Goal: Task Accomplishment & Management: Complete application form

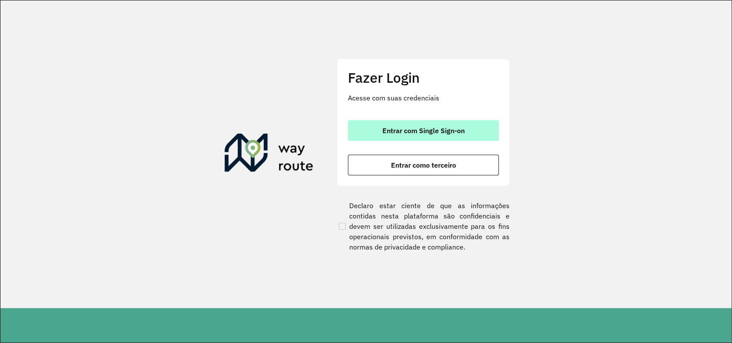
click at [425, 133] on span "Entrar com Single Sign-on" at bounding box center [423, 130] width 82 height 7
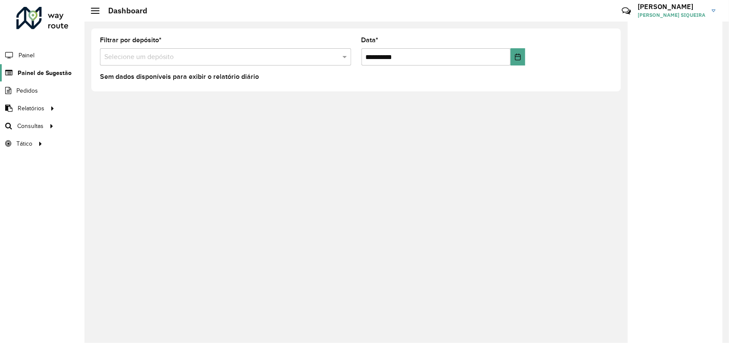
click at [49, 76] on span "Painel de Sugestão" at bounding box center [45, 73] width 54 height 9
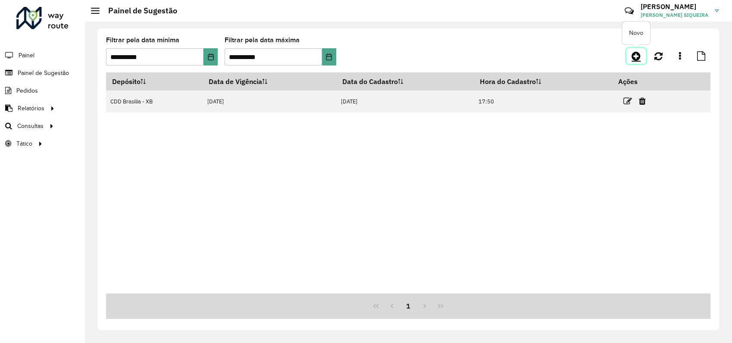
click at [635, 58] on icon at bounding box center [636, 56] width 9 height 10
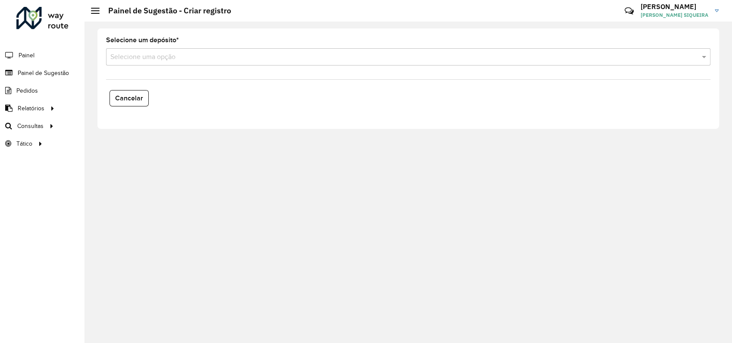
click at [148, 53] on input "text" at bounding box center [399, 57] width 579 height 10
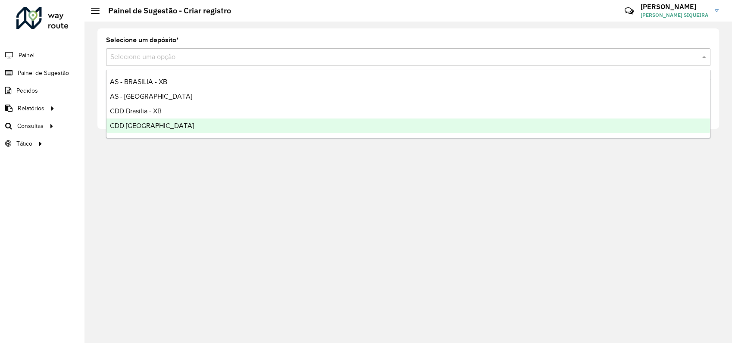
click at [162, 125] on span "CDD Rondonópolis" at bounding box center [152, 125] width 84 height 7
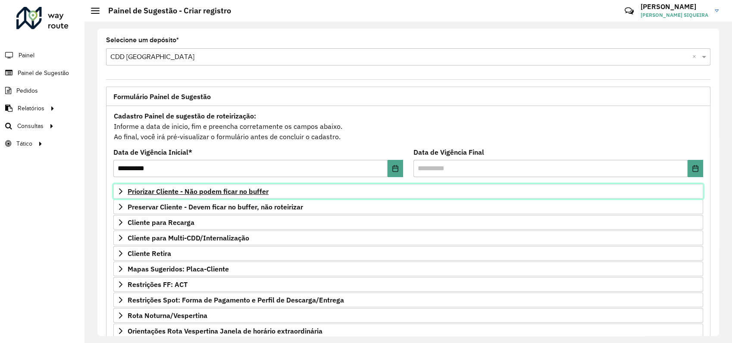
click at [121, 189] on icon at bounding box center [120, 191] width 7 height 7
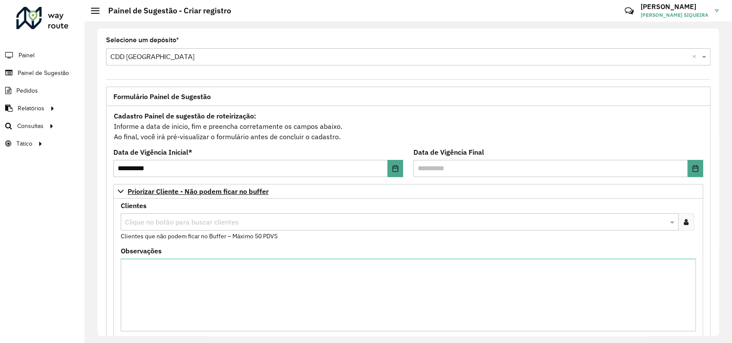
click at [139, 221] on input "text" at bounding box center [395, 222] width 545 height 10
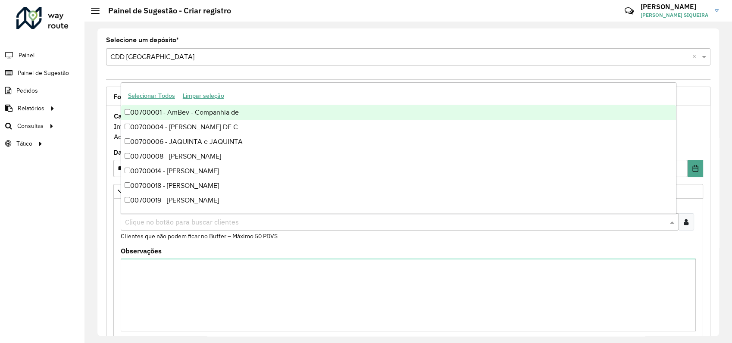
click at [684, 221] on icon at bounding box center [686, 222] width 5 height 7
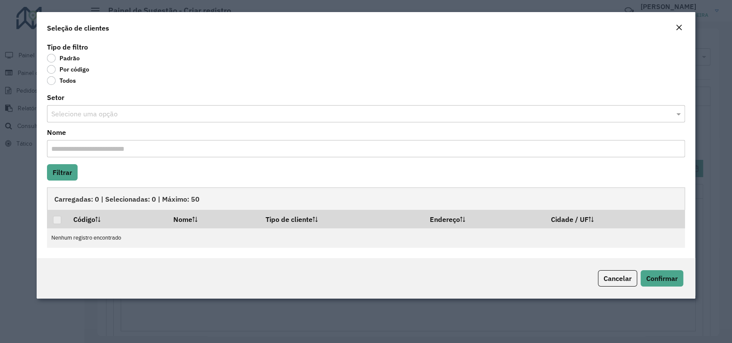
click at [52, 71] on label "Por código" at bounding box center [68, 69] width 42 height 9
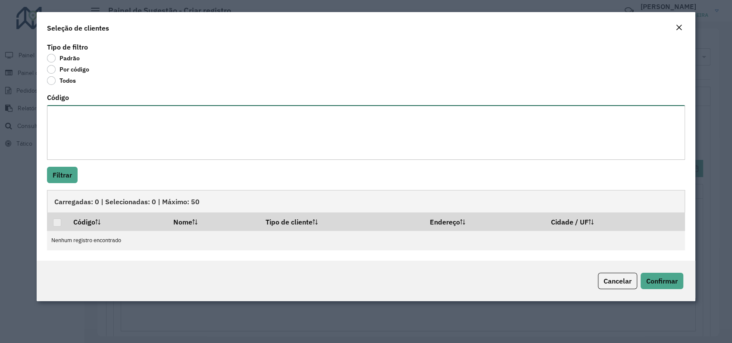
click at [63, 125] on textarea "Código" at bounding box center [366, 132] width 638 height 55
paste textarea "**********"
type textarea "**********"
drag, startPoint x: 65, startPoint y: 142, endPoint x: 0, endPoint y: 65, distance: 100.7
click at [0, 66] on html "**********" at bounding box center [366, 171] width 732 height 343
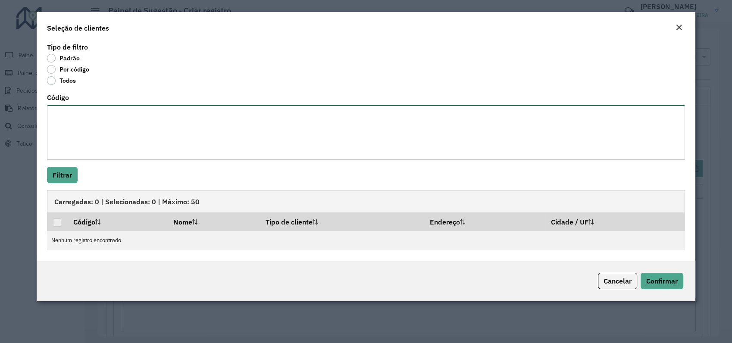
paste textarea "***** **** **** **** **** **** *** **** **** **** **** **** **** **** **** ****…"
type textarea "***** **** **** **** **** **** *** **** **** **** **** **** **** **** **** ****…"
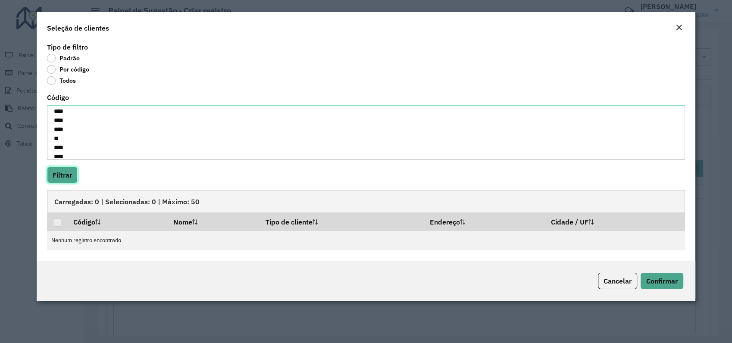
click at [64, 176] on button "Filtrar" at bounding box center [62, 175] width 31 height 16
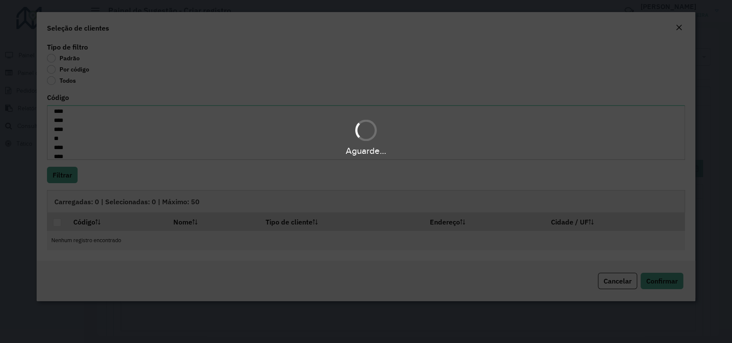
click at [56, 227] on div "Aguarde..." at bounding box center [366, 171] width 732 height 343
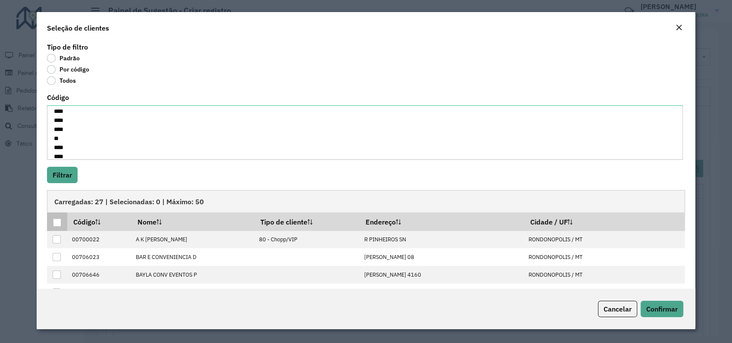
click at [57, 224] on div at bounding box center [57, 223] width 8 height 8
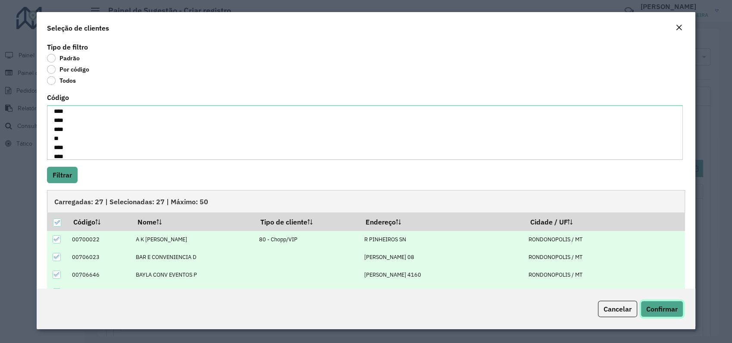
click at [676, 310] on span "Confirmar" at bounding box center [661, 309] width 31 height 9
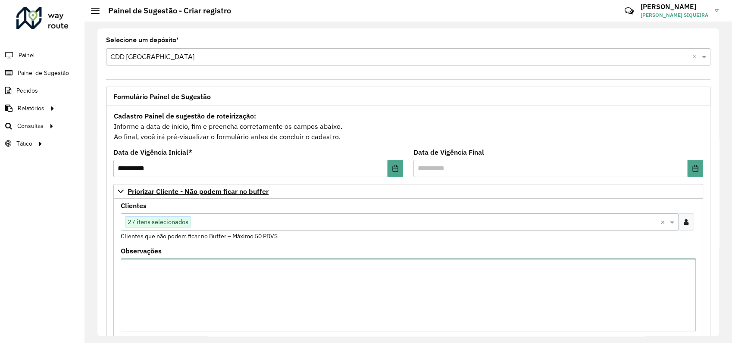
click at [181, 279] on textarea "Observações" at bounding box center [408, 295] width 575 height 73
paste textarea "**********"
drag, startPoint x: 165, startPoint y: 269, endPoint x: 191, endPoint y: 267, distance: 26.3
click at [191, 267] on textarea "**********" at bounding box center [408, 295] width 575 height 73
type textarea "**********"
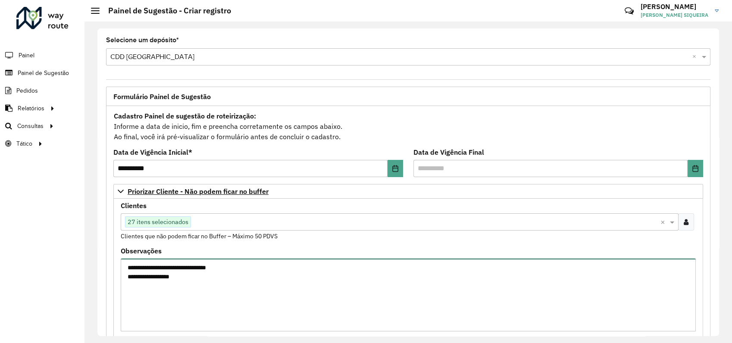
drag, startPoint x: 215, startPoint y: 283, endPoint x: 59, endPoint y: 242, distance: 160.8
click at [62, 245] on div "**********" at bounding box center [366, 171] width 732 height 343
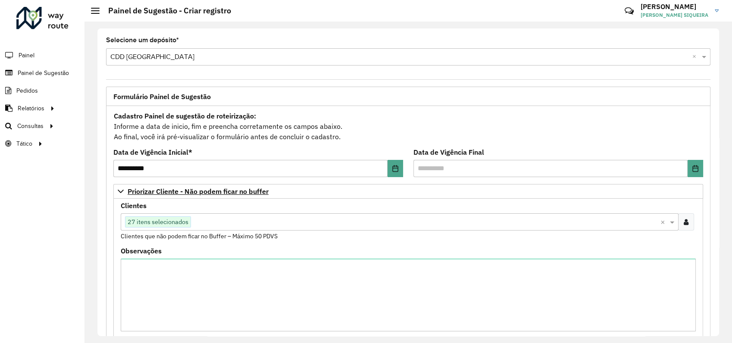
click at [232, 204] on div "Clientes Clique no botão para buscar clientes 27 itens selecionados × Clientes …" at bounding box center [408, 222] width 575 height 38
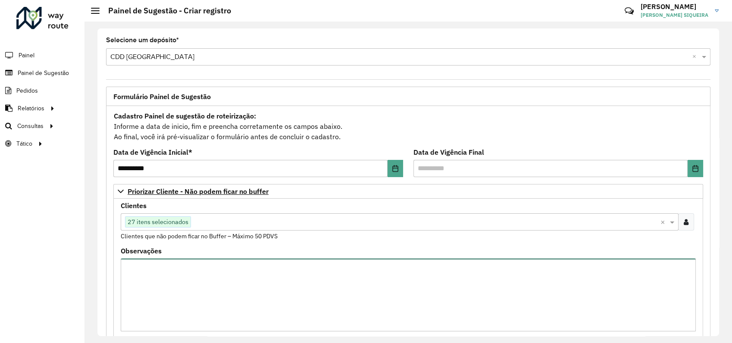
click at [169, 276] on textarea "Observações" at bounding box center [408, 295] width 575 height 73
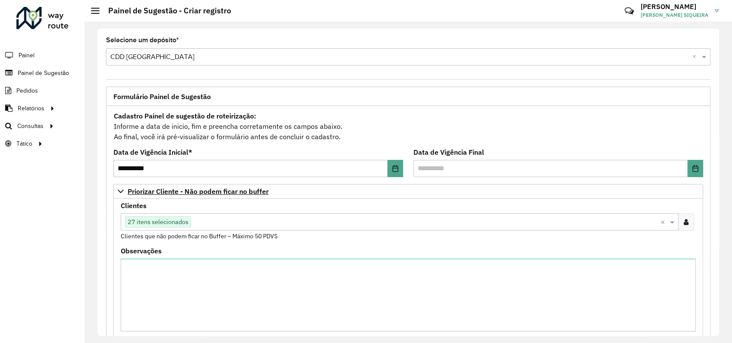
click at [276, 143] on formly-field "Cadastro Painel de sugestão de roteirização: Informe a data de inicio, fim e pr…" at bounding box center [408, 129] width 600 height 39
click at [274, 138] on div "Cadastro Painel de sugestão de roteirização: Informe a data de inicio, fim e pr…" at bounding box center [408, 126] width 590 height 32
click at [296, 137] on div "Cadastro Painel de sugestão de roteirização: Informe a data de inicio, fim e pr…" at bounding box center [408, 126] width 590 height 32
drag, startPoint x: 340, startPoint y: 138, endPoint x: 113, endPoint y: 126, distance: 227.5
click at [113, 126] on div "Cadastro Painel de sugestão de roteirização: Informe a data de inicio, fim e pr…" at bounding box center [408, 126] width 590 height 32
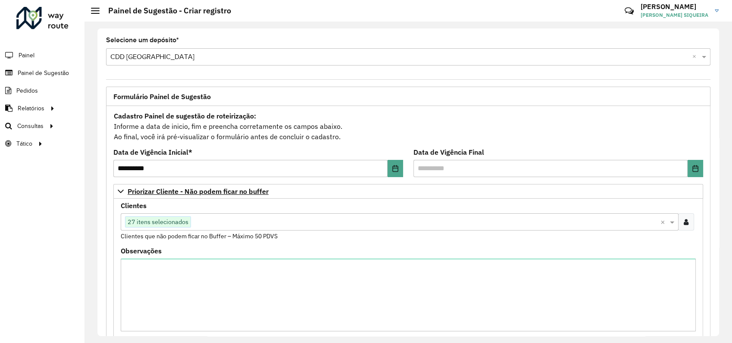
drag, startPoint x: 113, startPoint y: 126, endPoint x: 144, endPoint y: 126, distance: 31.5
click at [144, 126] on div "Cadastro Painel de sugestão de roteirização: Informe a data de inicio, fim e pr…" at bounding box center [408, 126] width 590 height 32
click at [345, 138] on div "Cadastro Painel de sugestão de roteirização: Informe a data de inicio, fim e pr…" at bounding box center [408, 126] width 590 height 32
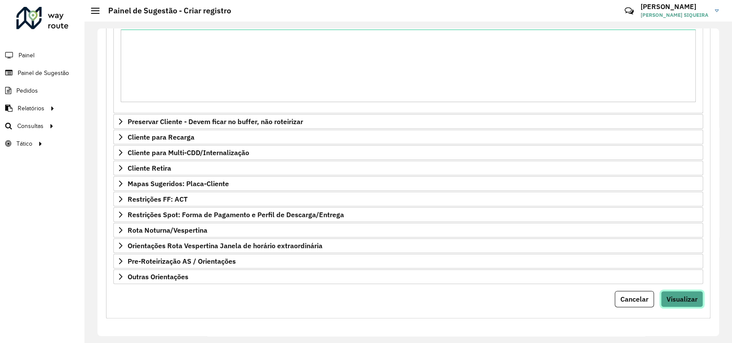
click at [679, 300] on span "Visualizar" at bounding box center [682, 299] width 31 height 9
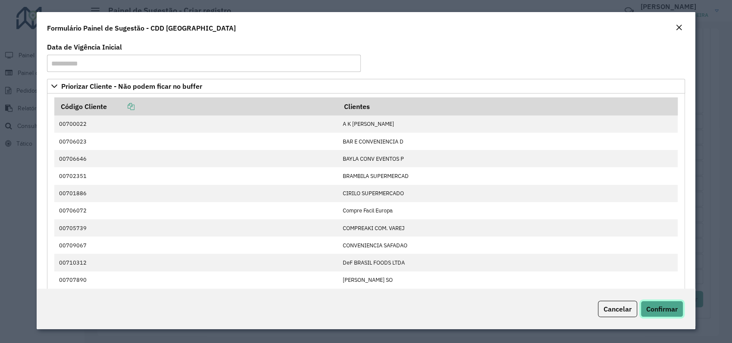
click at [652, 312] on span "Confirmar" at bounding box center [661, 309] width 31 height 9
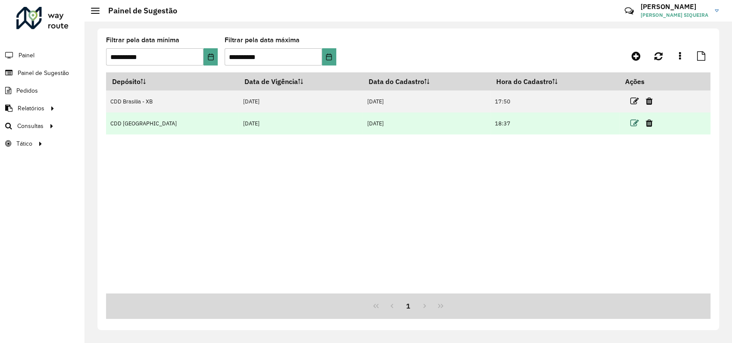
click at [631, 123] on icon at bounding box center [634, 123] width 9 height 9
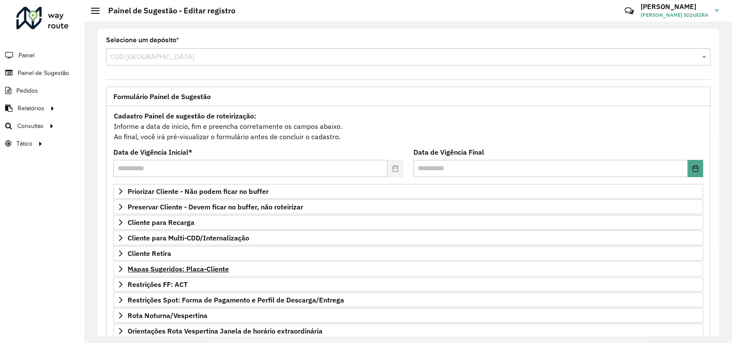
scroll to position [85, 0]
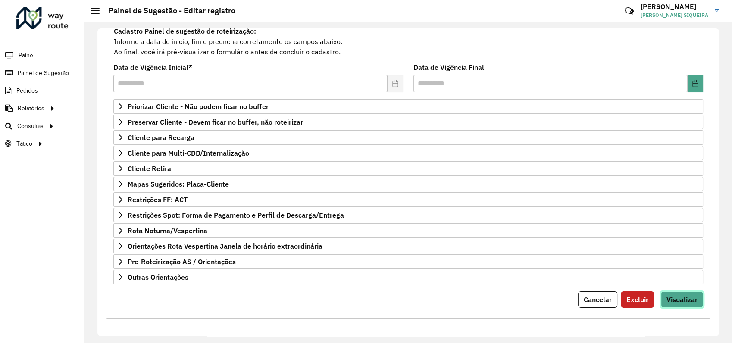
click at [676, 293] on button "Visualizar" at bounding box center [682, 299] width 42 height 16
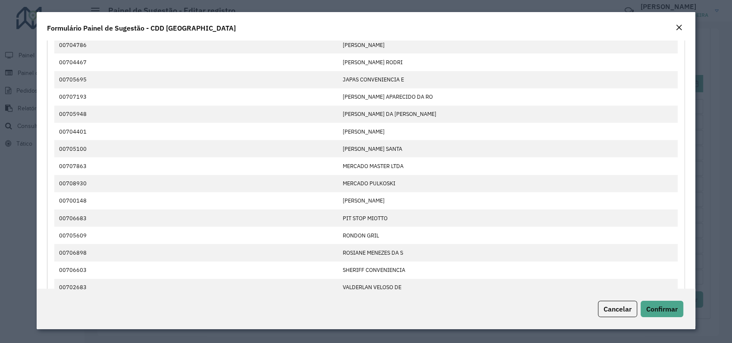
scroll to position [410, 0]
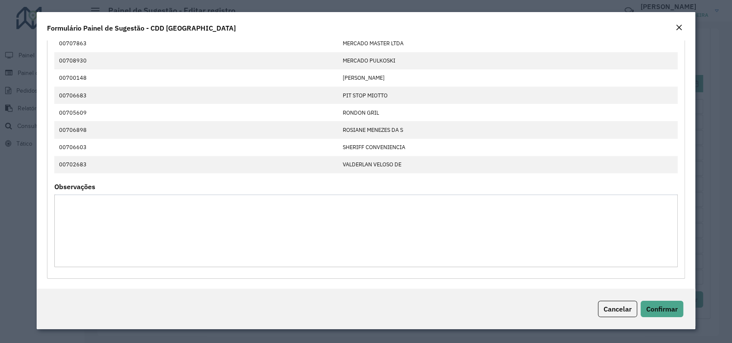
click at [110, 216] on textarea "Observações" at bounding box center [365, 230] width 623 height 73
click at [681, 24] on em "Close" at bounding box center [679, 27] width 7 height 7
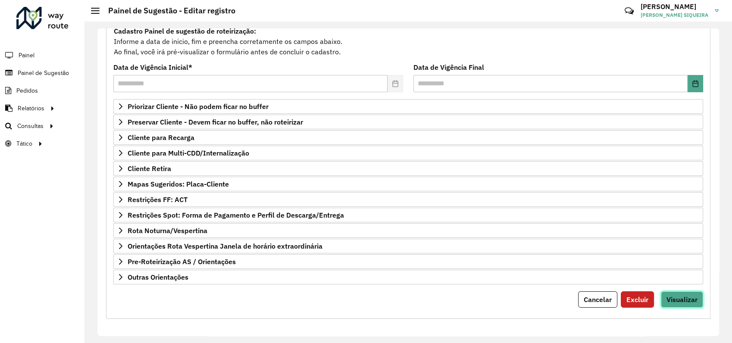
click at [677, 300] on span "Visualizar" at bounding box center [682, 299] width 31 height 9
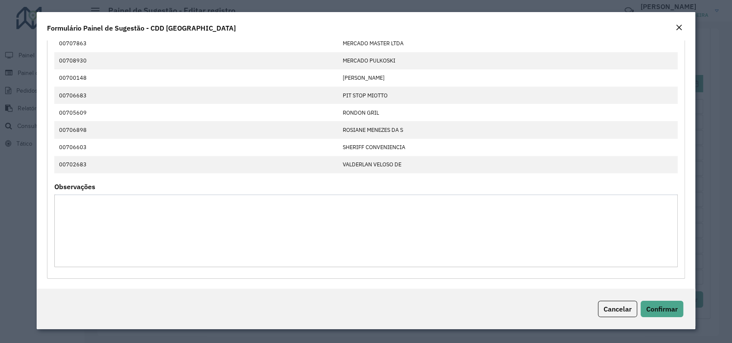
click at [141, 217] on textarea "Observações" at bounding box center [365, 230] width 623 height 73
click at [660, 318] on div "Cancelar Confirmar" at bounding box center [366, 309] width 659 height 41
click at [664, 310] on span "Confirmar" at bounding box center [661, 309] width 31 height 9
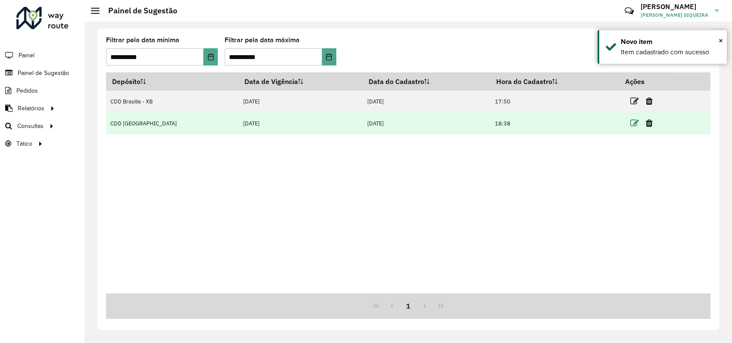
click at [630, 125] on icon at bounding box center [634, 123] width 9 height 9
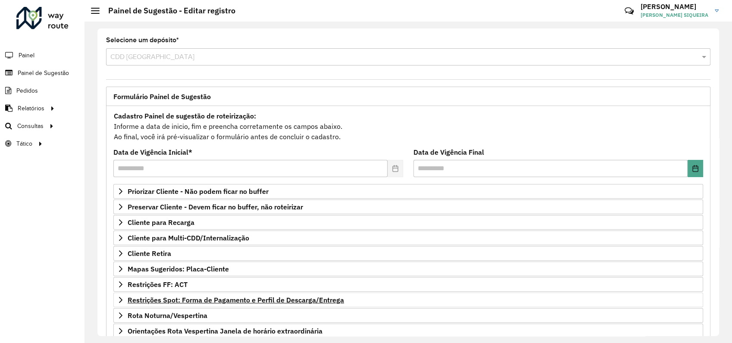
scroll to position [85, 0]
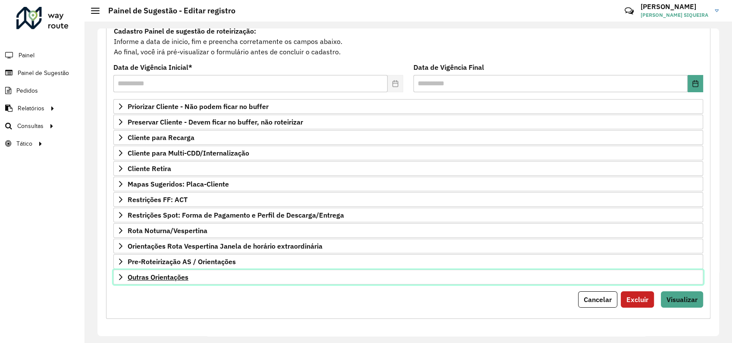
click at [136, 276] on span "Outras Orientações" at bounding box center [158, 277] width 61 height 7
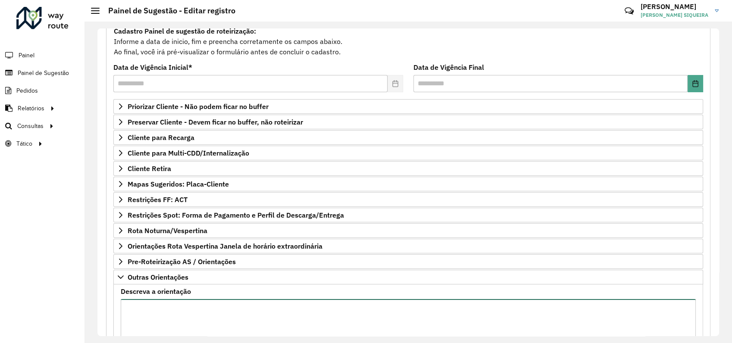
click at [184, 314] on textarea "Descreva a orientação" at bounding box center [408, 335] width 575 height 73
type textarea "**********"
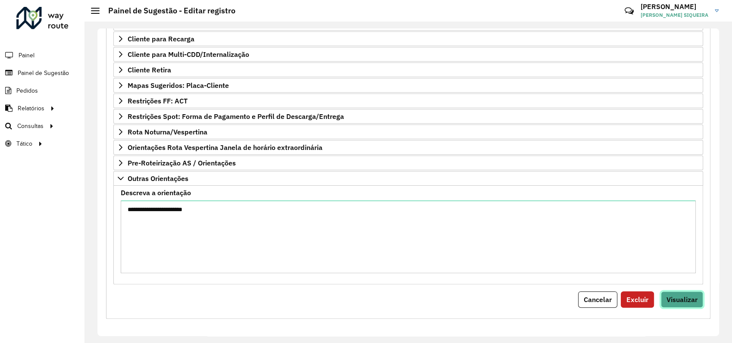
click at [681, 298] on span "Visualizar" at bounding box center [682, 299] width 31 height 9
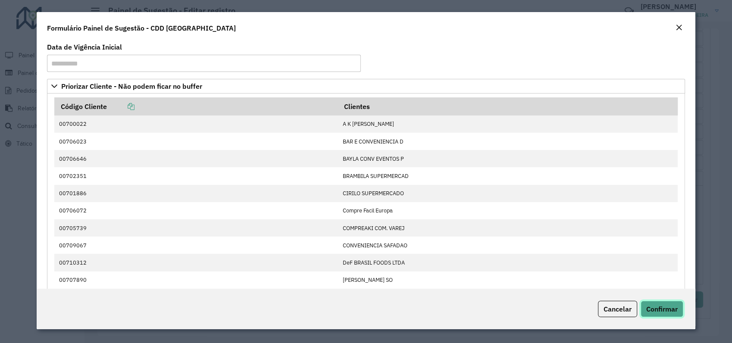
click at [659, 306] on span "Confirmar" at bounding box center [661, 309] width 31 height 9
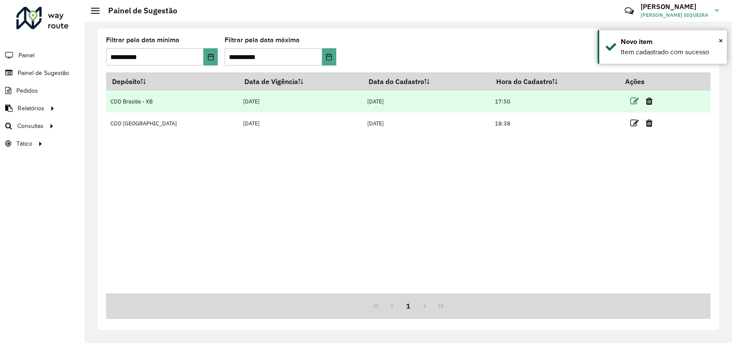
click at [630, 103] on icon at bounding box center [634, 101] width 9 height 9
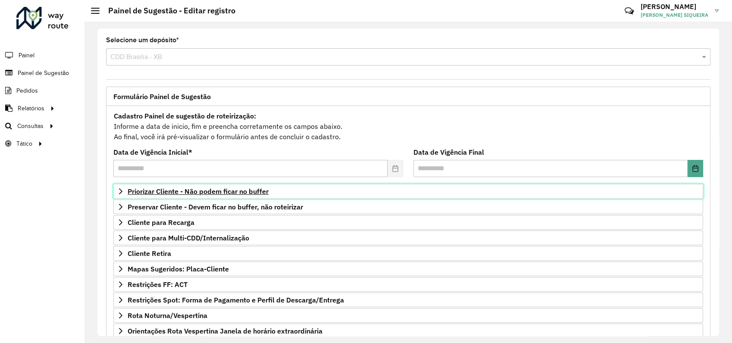
click at [121, 191] on icon at bounding box center [120, 191] width 3 height 6
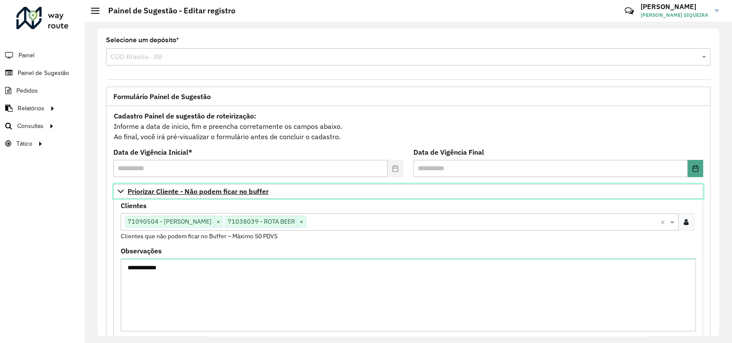
click at [121, 193] on icon at bounding box center [120, 191] width 7 height 7
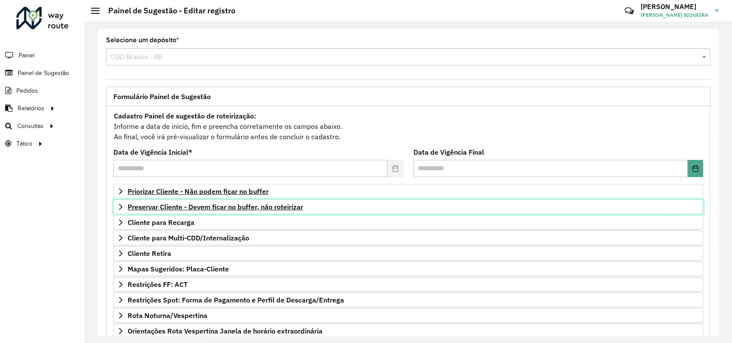
click at [120, 209] on icon at bounding box center [120, 206] width 7 height 7
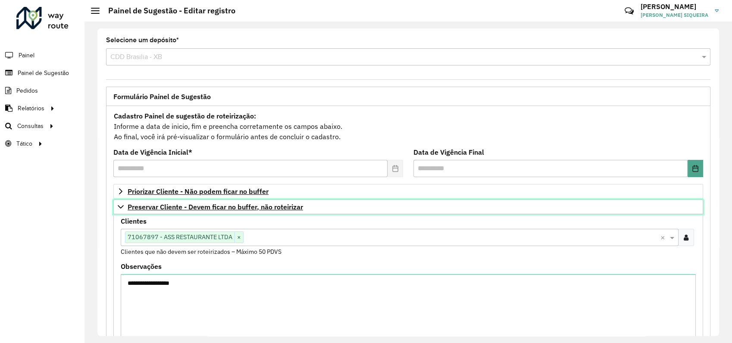
click at [121, 207] on icon at bounding box center [121, 206] width 6 height 3
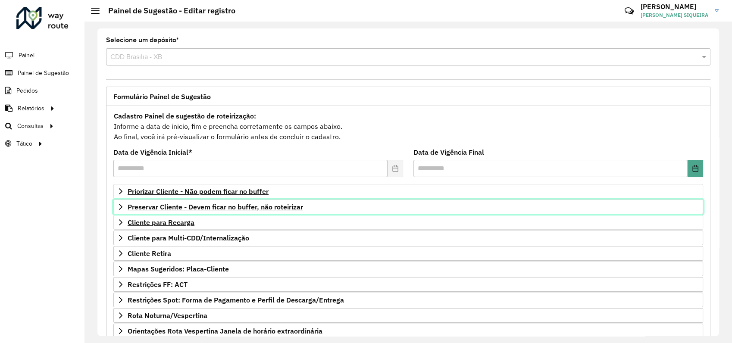
scroll to position [48, 0]
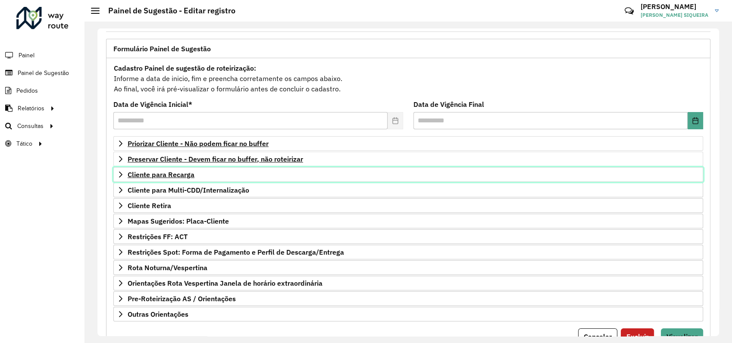
click at [124, 176] on link "Cliente para Recarga" at bounding box center [408, 174] width 590 height 15
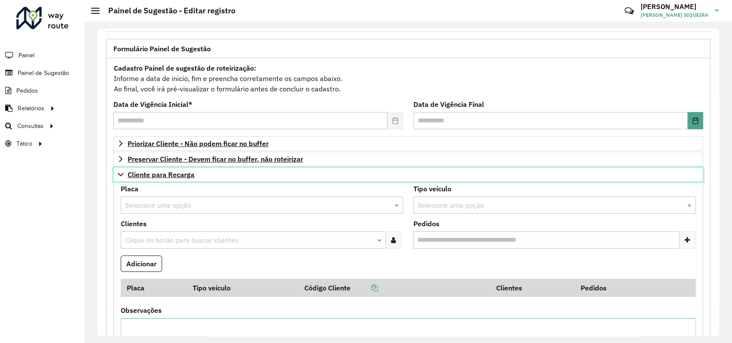
click at [124, 176] on link "Cliente para Recarga" at bounding box center [408, 174] width 590 height 15
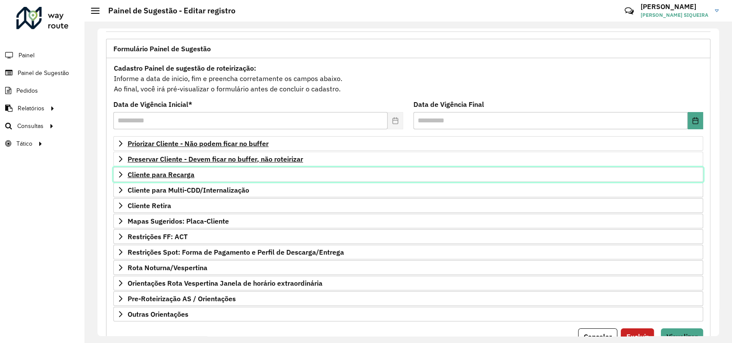
scroll to position [85, 0]
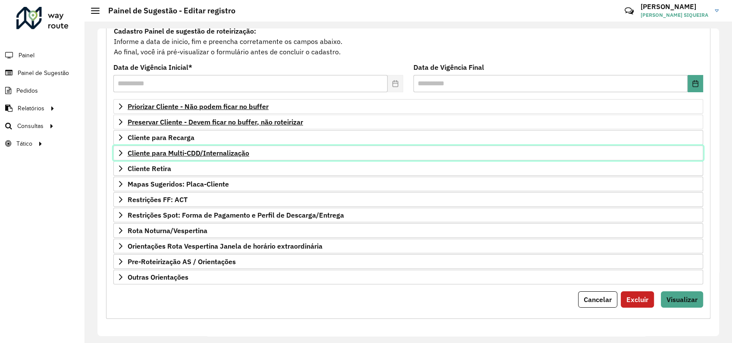
click at [120, 153] on icon at bounding box center [120, 153] width 7 height 7
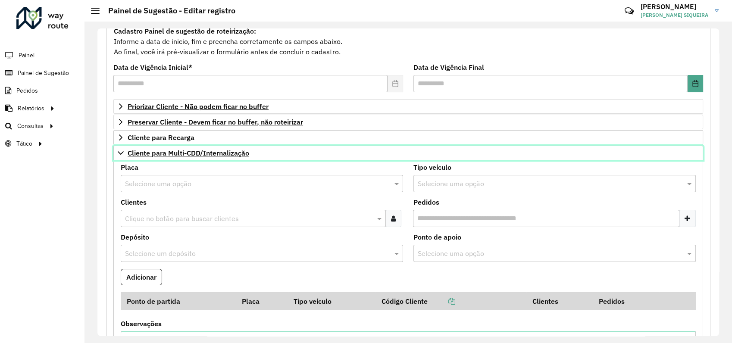
click at [120, 153] on icon at bounding box center [120, 153] width 7 height 7
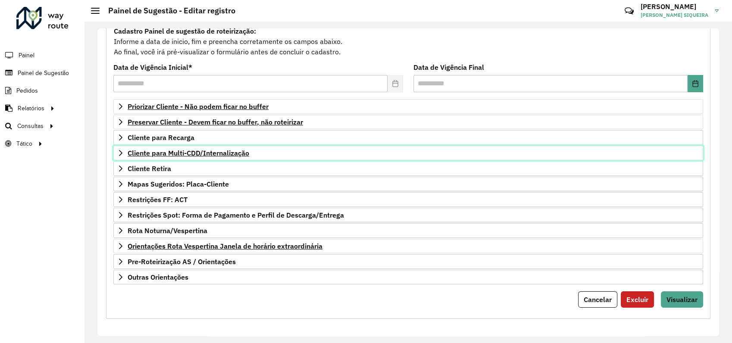
scroll to position [0, 0]
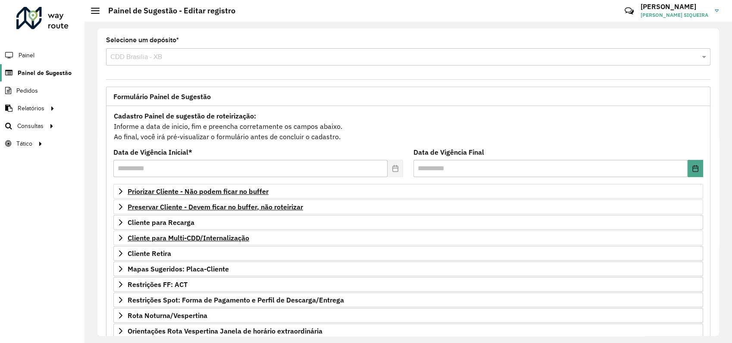
click at [43, 72] on span "Painel de Sugestão" at bounding box center [45, 73] width 54 height 9
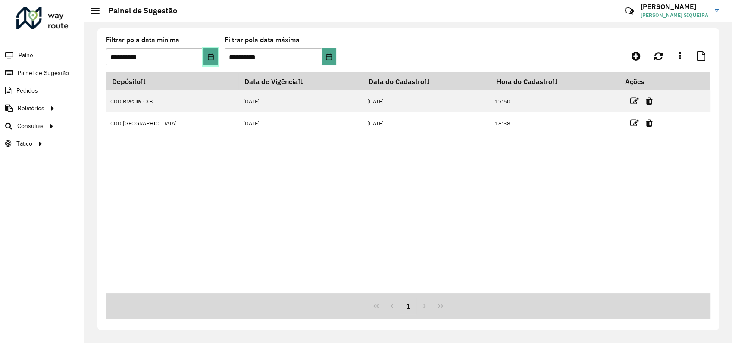
click at [208, 53] on button "Choose Date" at bounding box center [210, 56] width 14 height 17
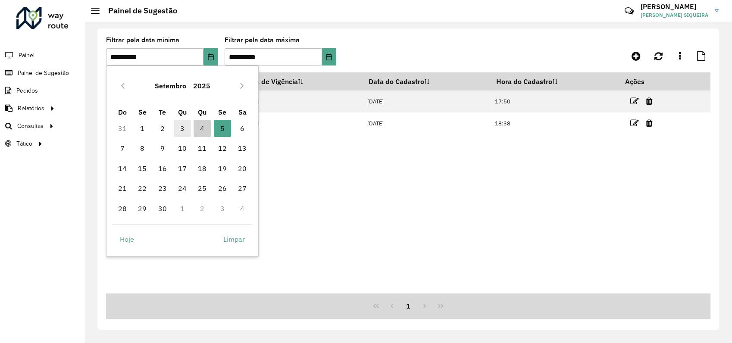
click at [180, 132] on span "3" at bounding box center [182, 128] width 17 height 17
type input "**********"
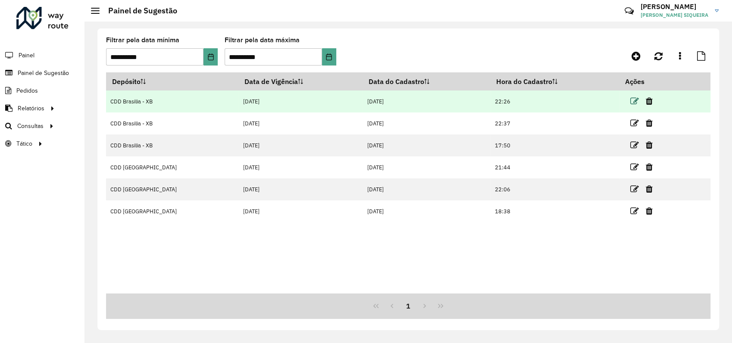
click at [630, 102] on icon at bounding box center [634, 101] width 9 height 9
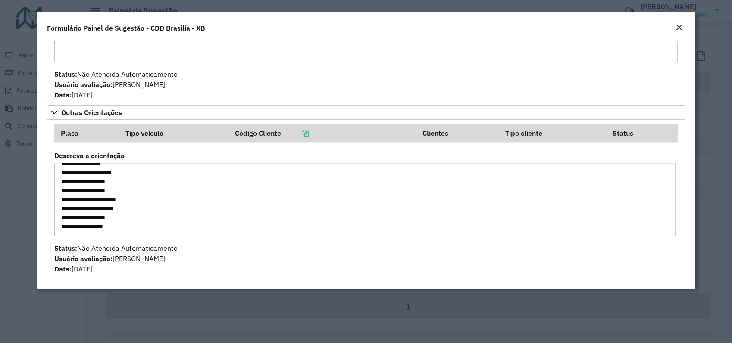
scroll to position [226, 0]
click at [679, 28] on em "Close" at bounding box center [679, 27] width 7 height 7
